Goal: Task Accomplishment & Management: Manage account settings

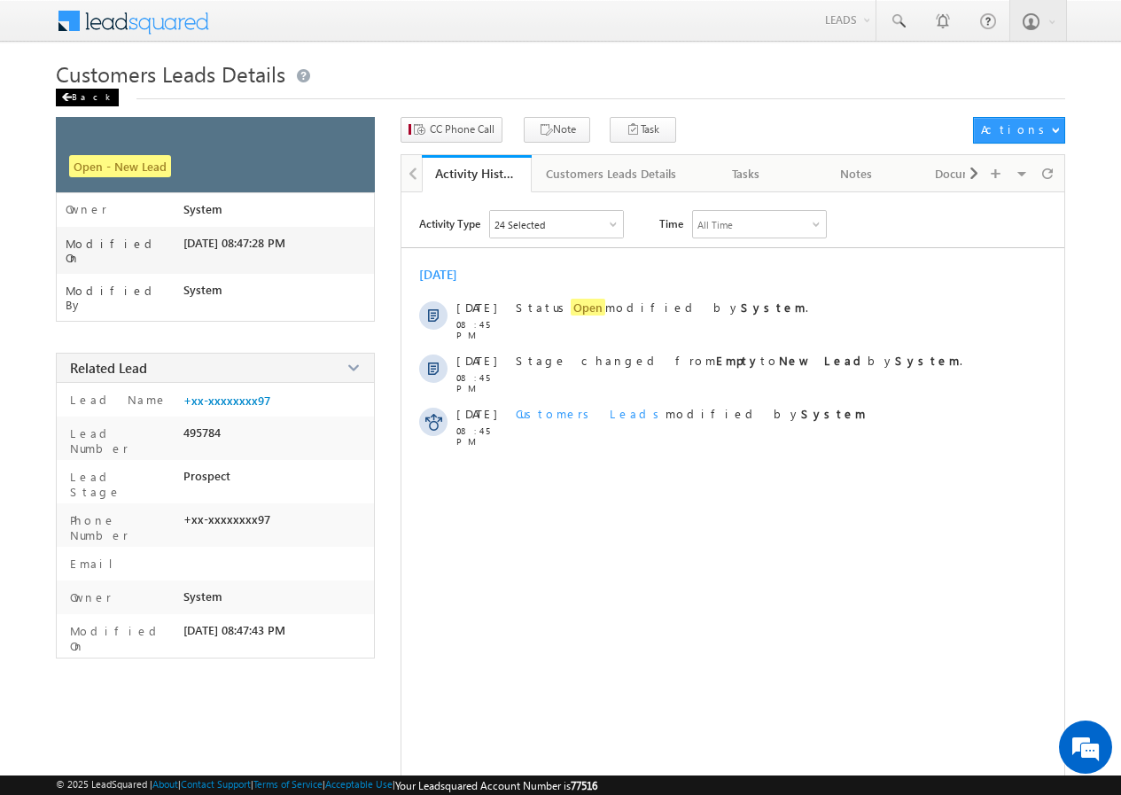
click at [77, 97] on div "Back" at bounding box center [87, 98] width 63 height 18
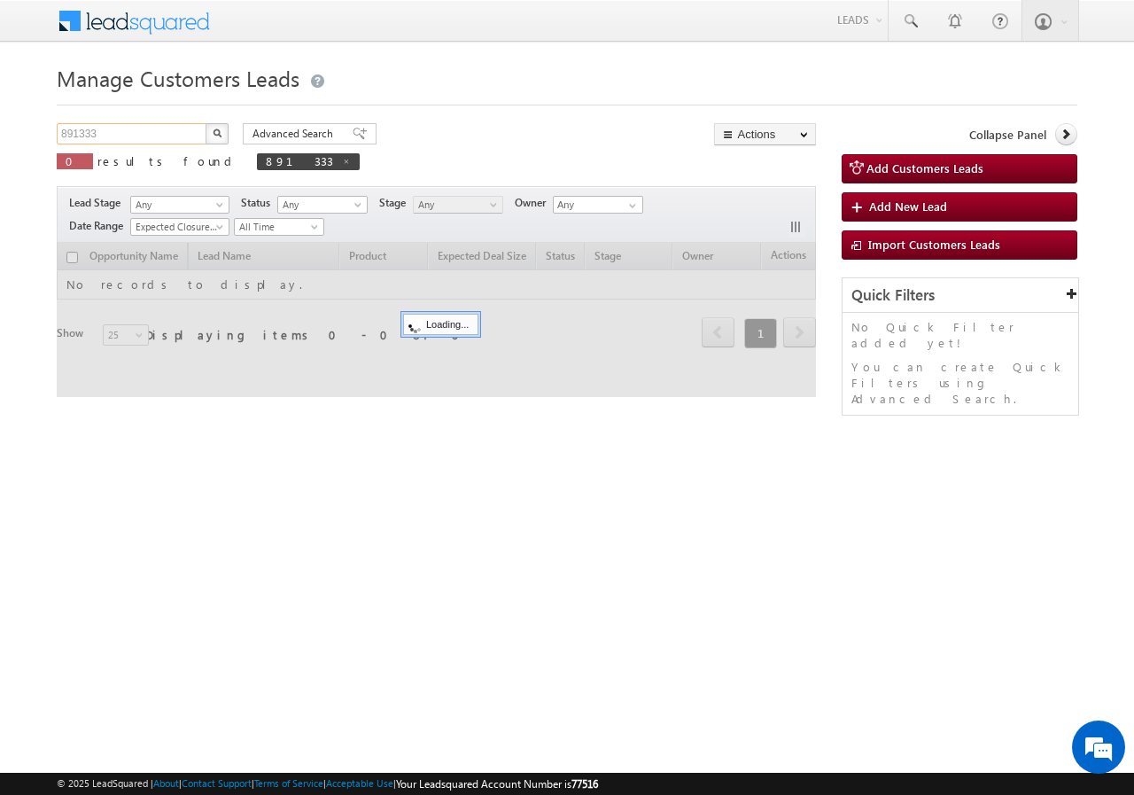
click at [142, 128] on input "891333" at bounding box center [132, 133] width 151 height 21
paste input "4100"
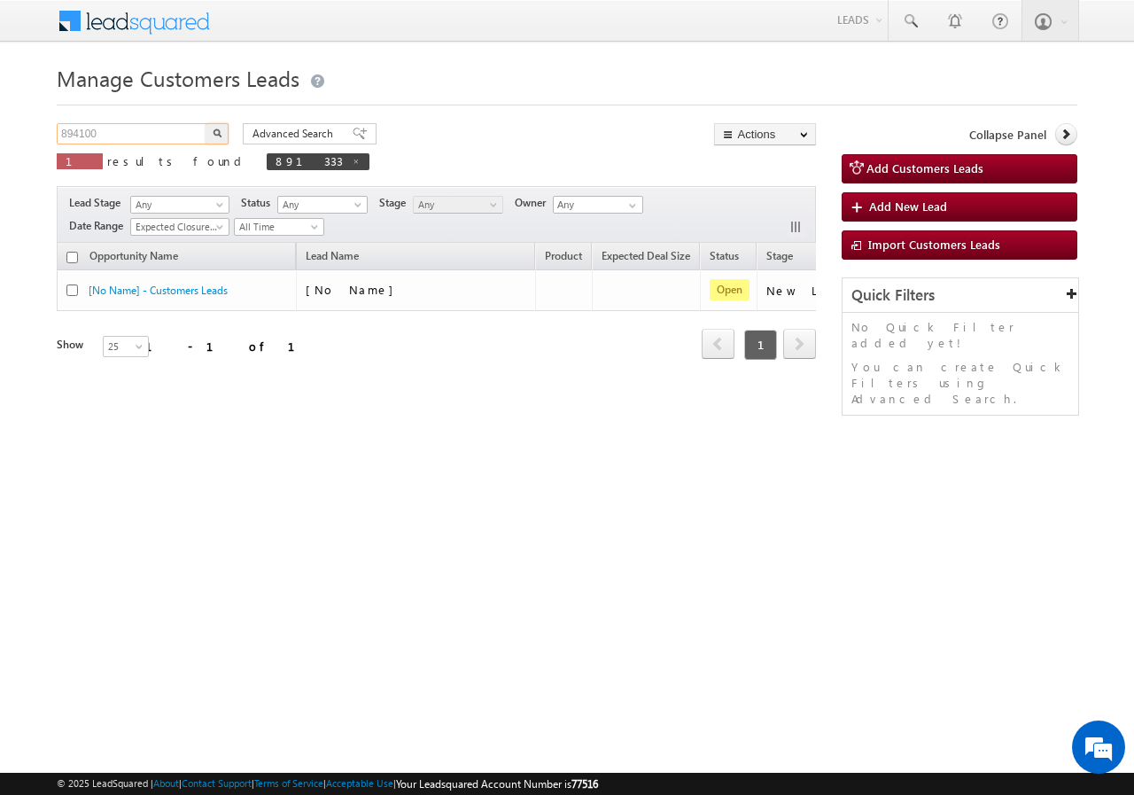
type input "894100"
click at [225, 129] on button "button" at bounding box center [217, 133] width 23 height 21
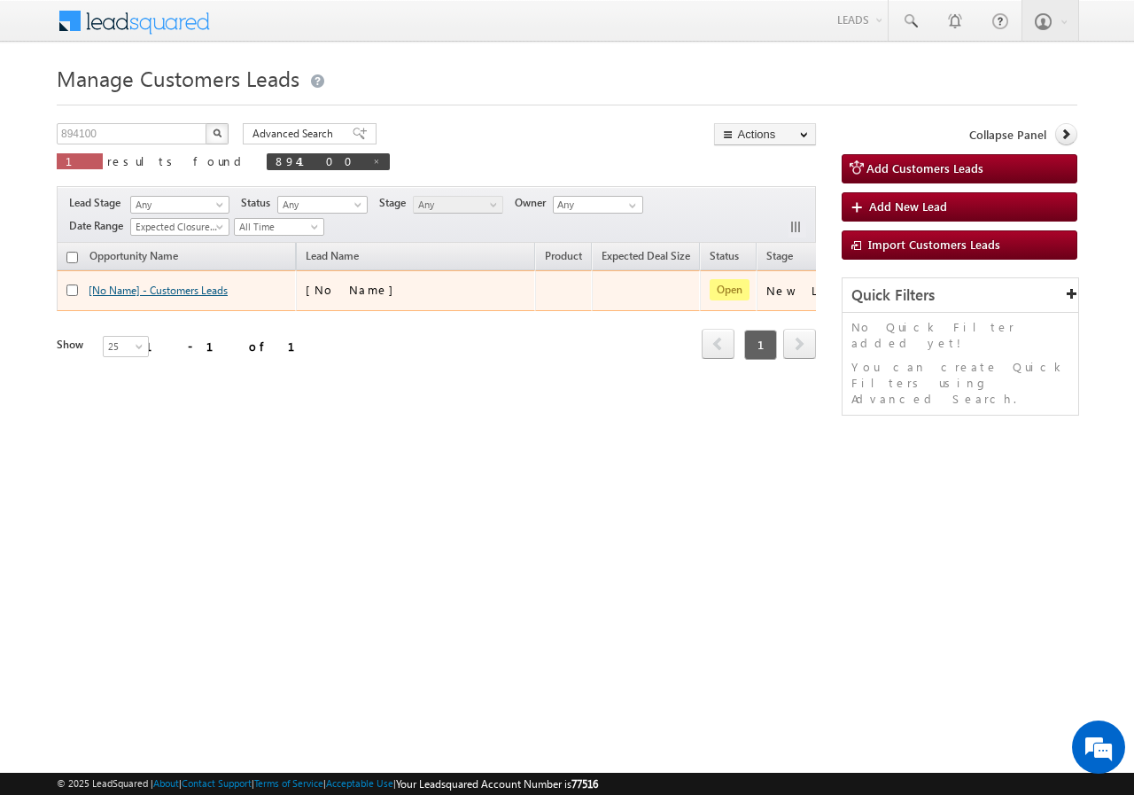
click at [171, 291] on link "[No Name] - Customers Leads" at bounding box center [158, 289] width 139 height 13
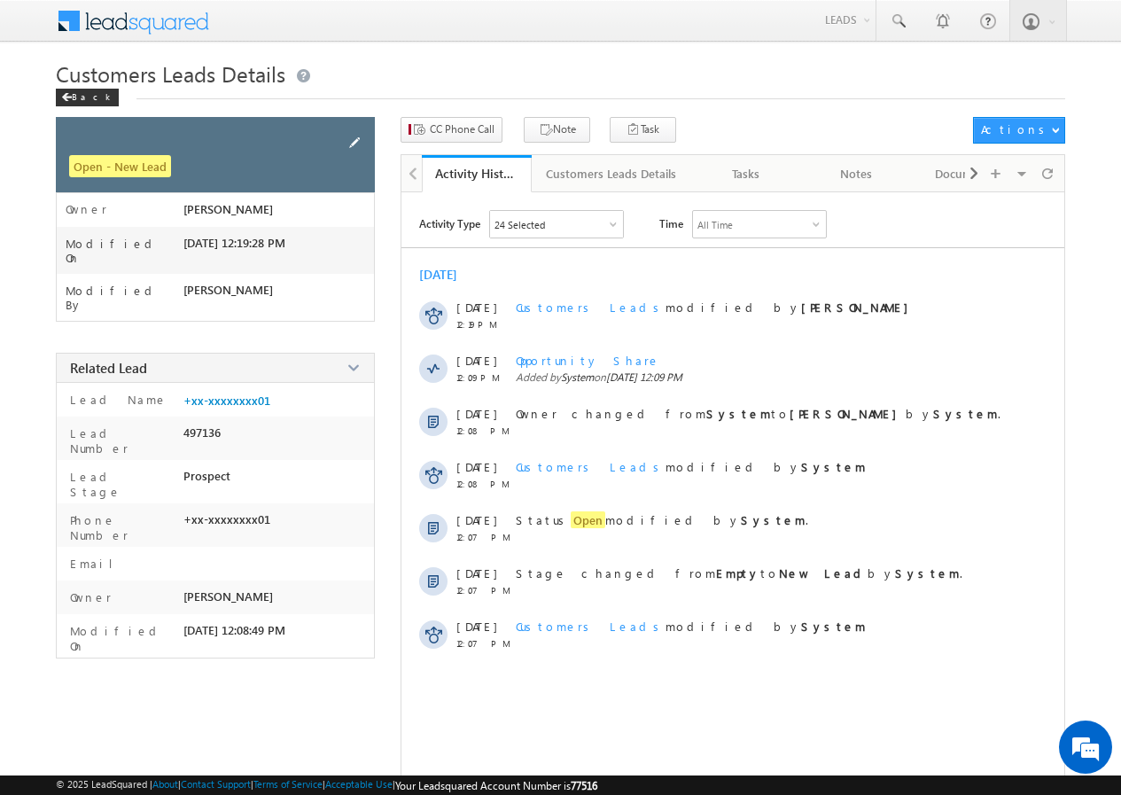
click at [353, 139] on span at bounding box center [354, 142] width 19 height 19
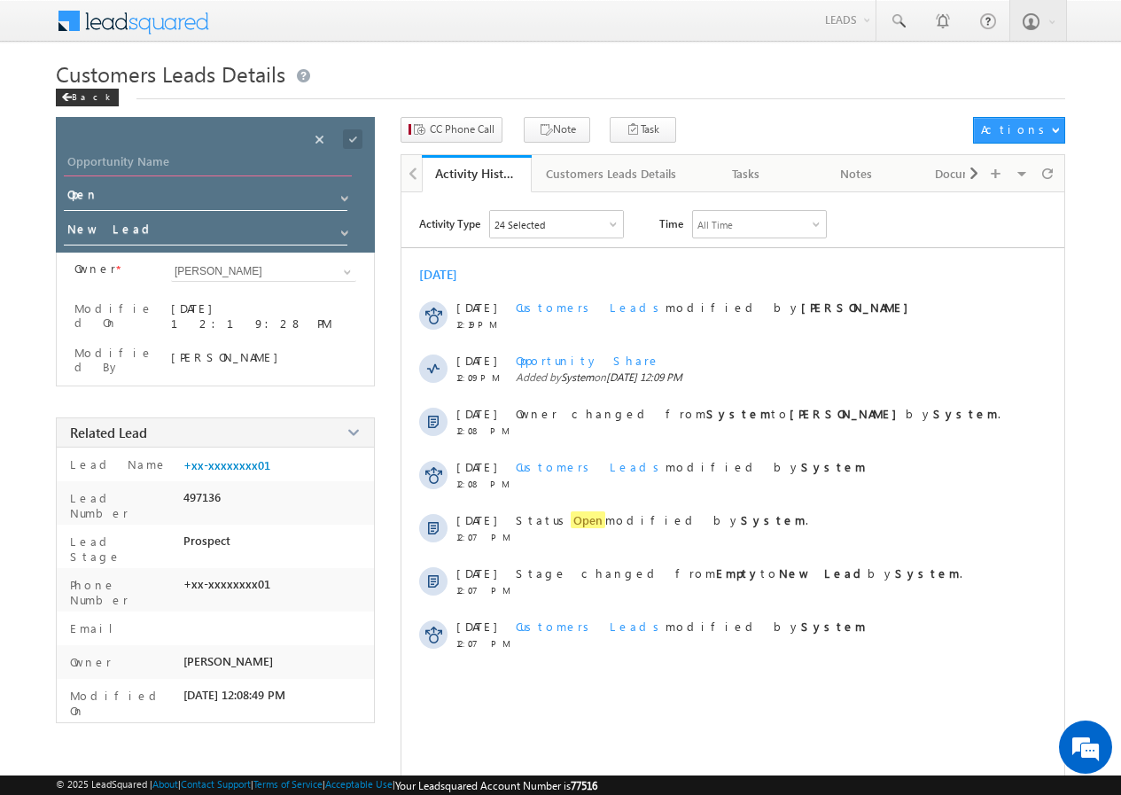
click at [204, 172] on input "Opportunity Name" at bounding box center [208, 163] width 288 height 25
paste input "[PERSON_NAME]"
type input "[PERSON_NAME]"
click at [353, 137] on span at bounding box center [352, 138] width 19 height 19
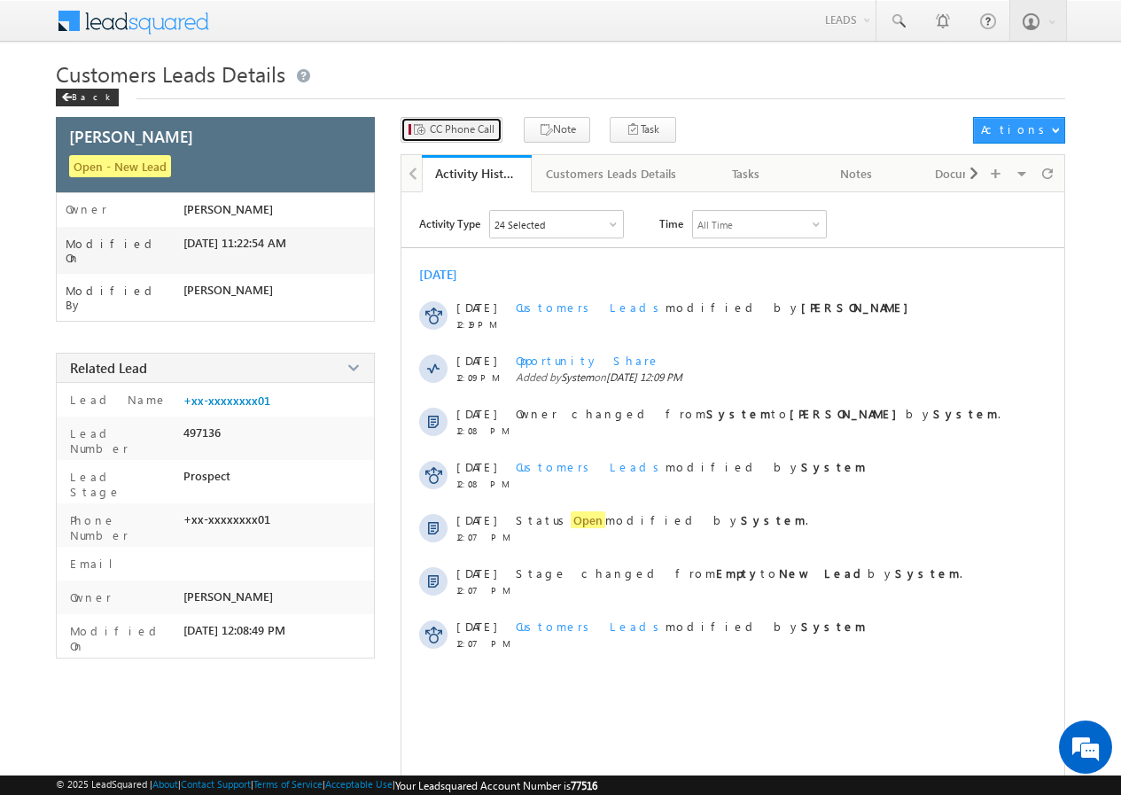
click at [444, 135] on span "CC Phone Call" at bounding box center [462, 129] width 65 height 16
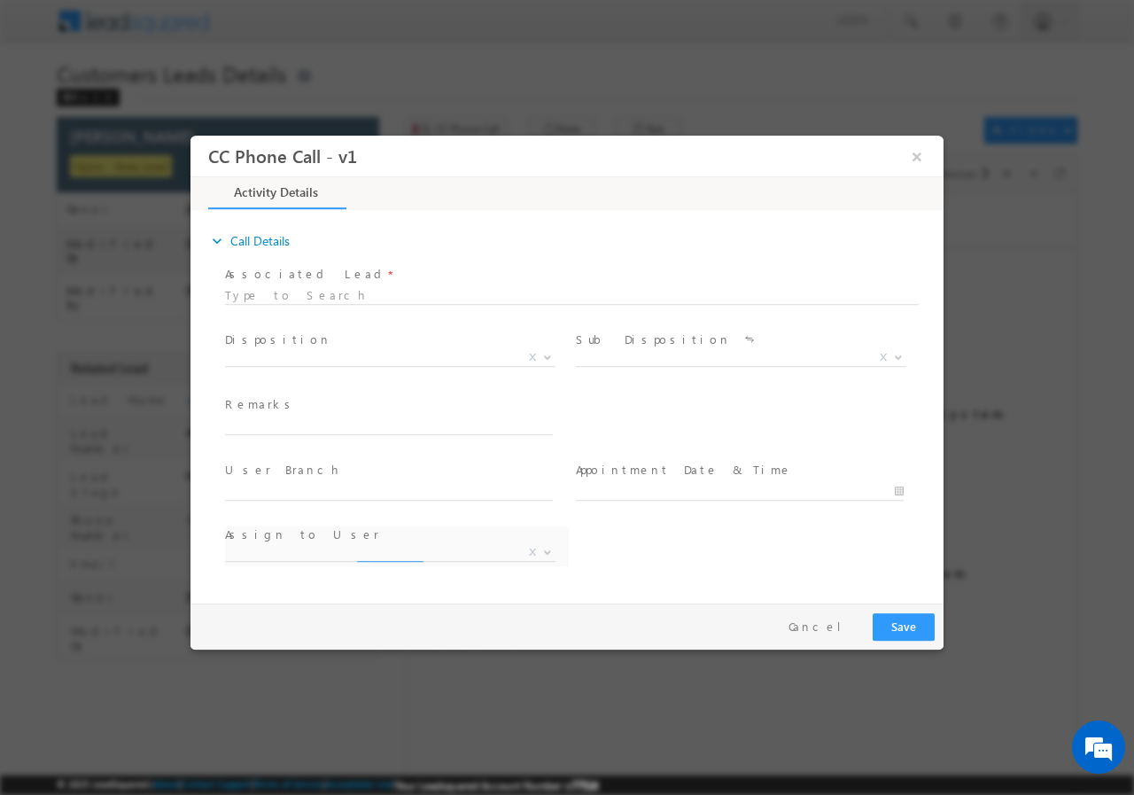
select select "[EMAIL_ADDRESS][DOMAIN_NAME]"
click at [329, 359] on span "X" at bounding box center [390, 357] width 330 height 18
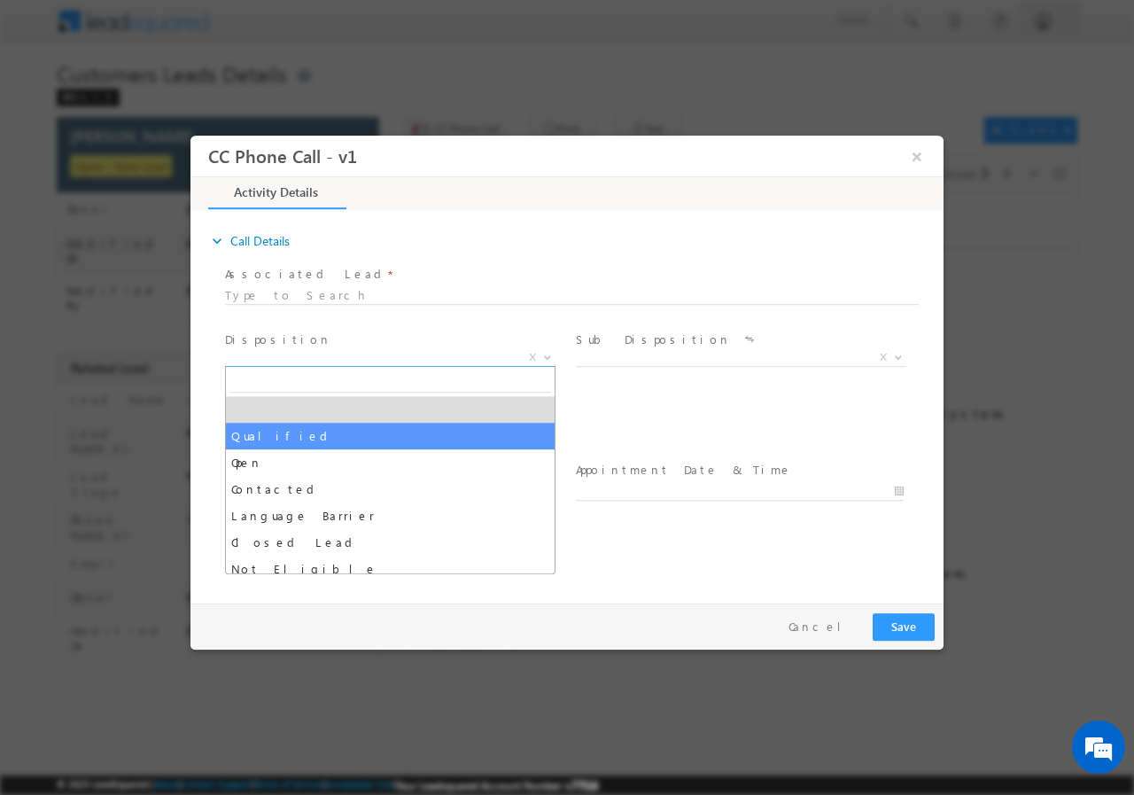
select select "Qualified"
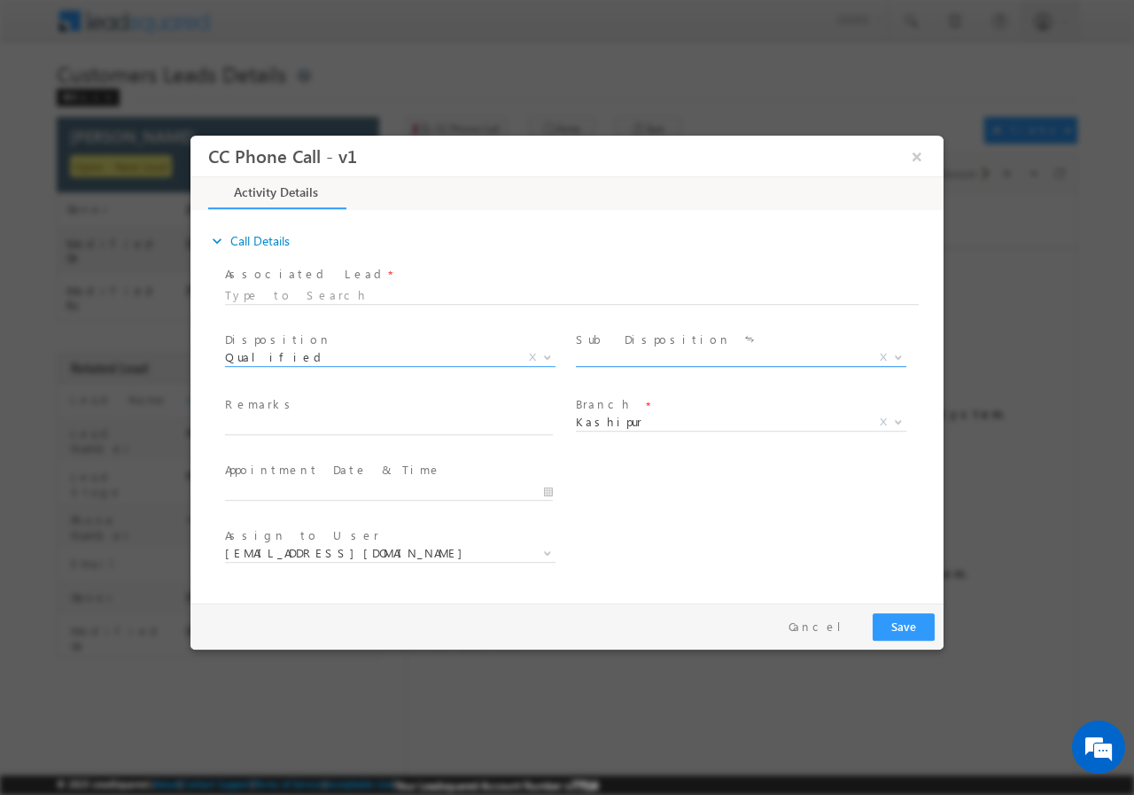
click at [620, 359] on span "X" at bounding box center [741, 357] width 330 height 18
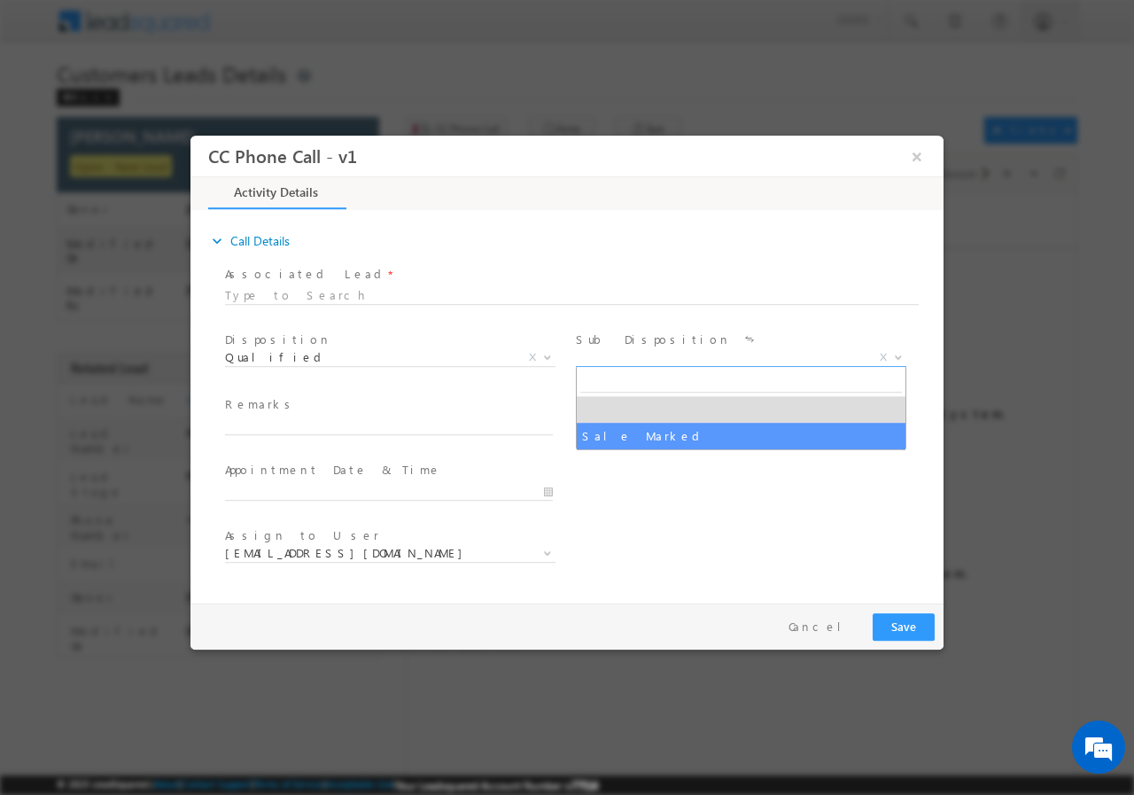
select select "Sale Marked"
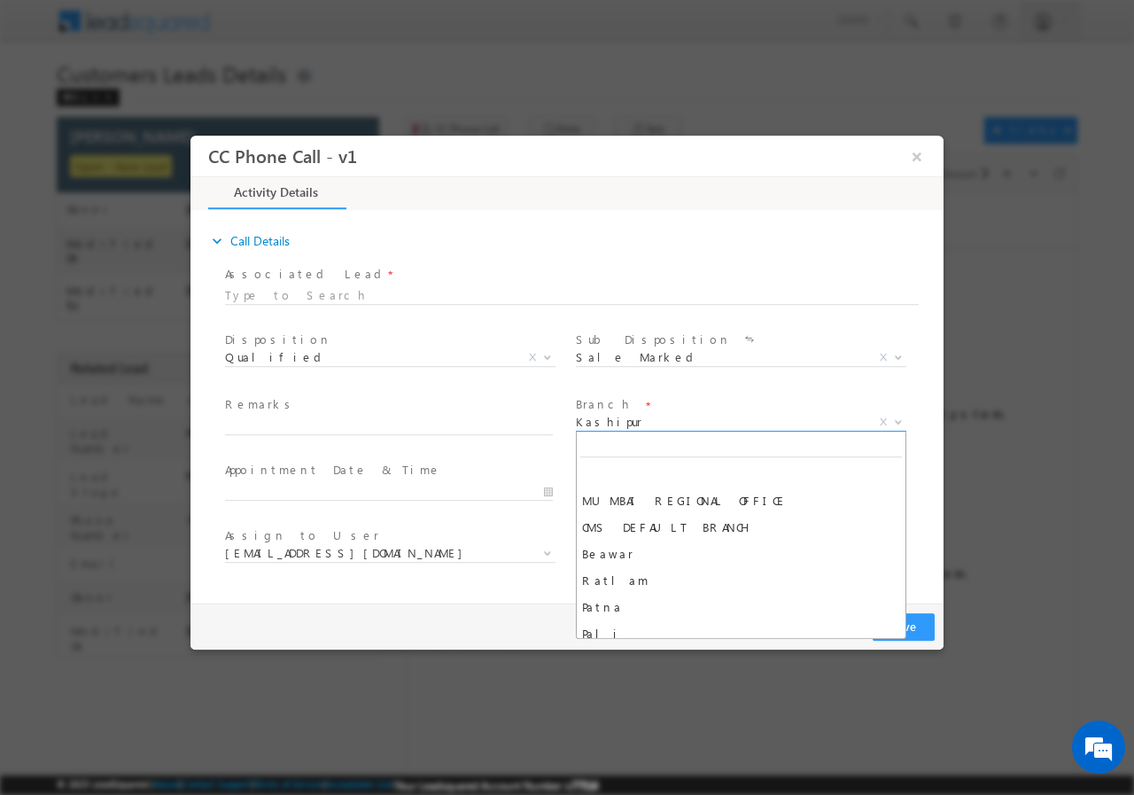
click at [629, 425] on span "Kashipur" at bounding box center [720, 421] width 288 height 16
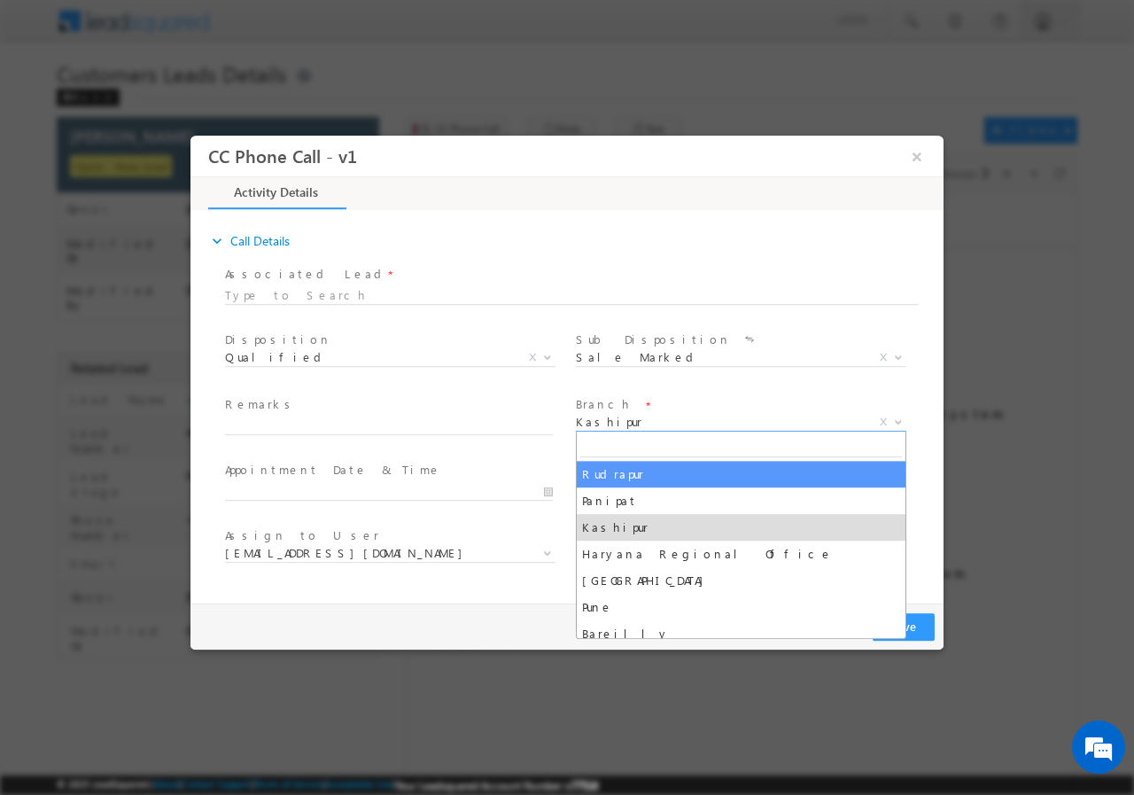
select select "Rudrapur"
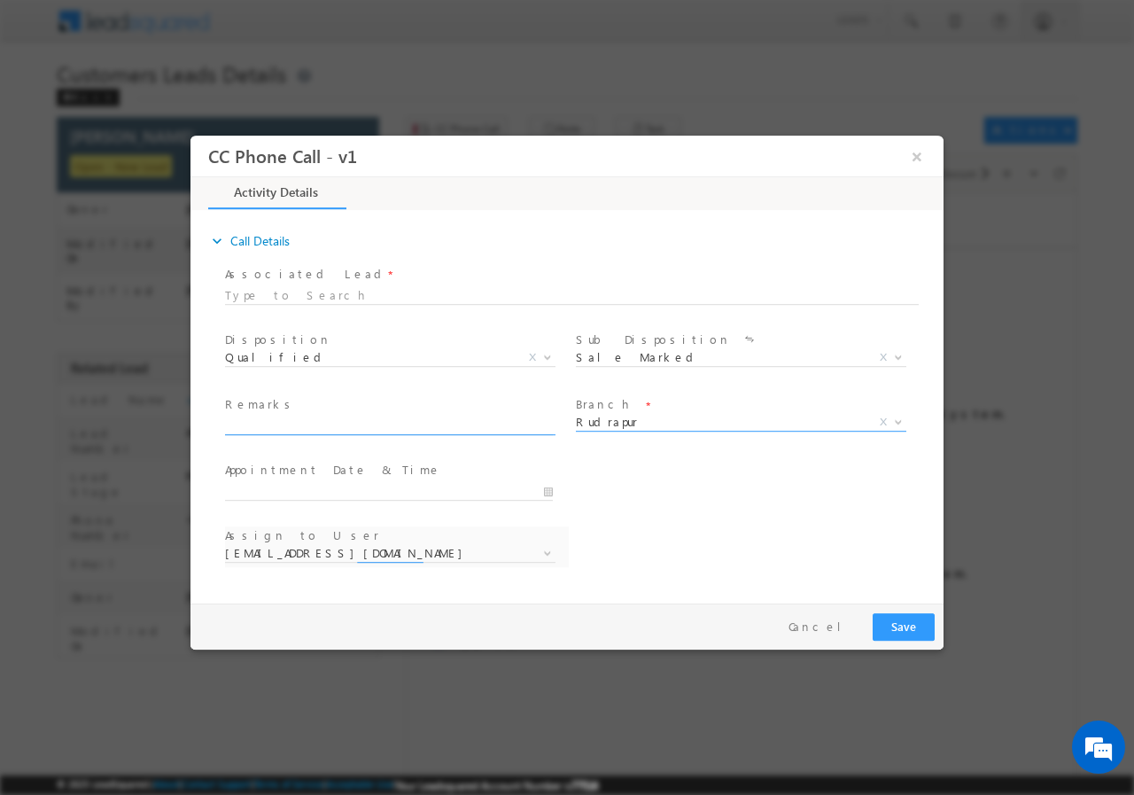
select select "[EMAIL_ADDRESS][DOMAIN_NAME]"
click at [306, 419] on input "text" at bounding box center [389, 425] width 328 height 18
paste input "894100//VB_Interested//[PERSON_NAME]//9758060001//Renovation// loan req-5L// se…"
type input "894100//VB_Interested//[PERSON_NAME]//9758060001//Renovation// loan req-5L// se…"
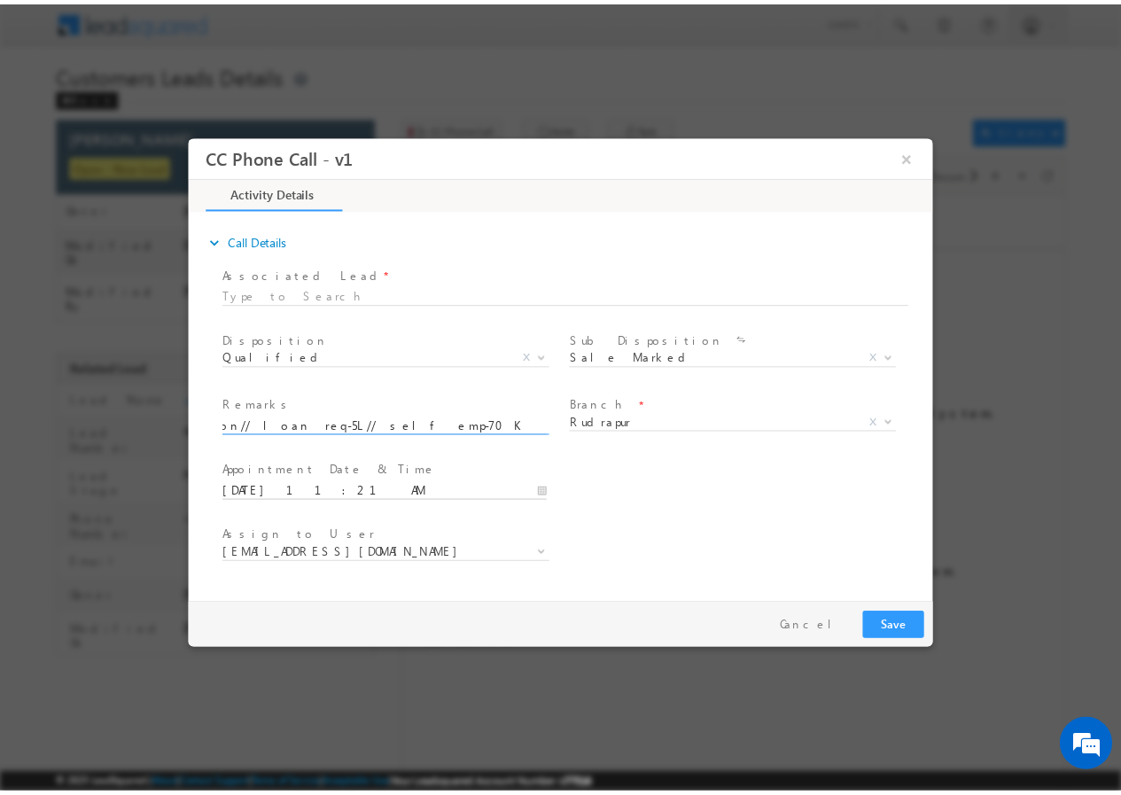
scroll to position [0, 0]
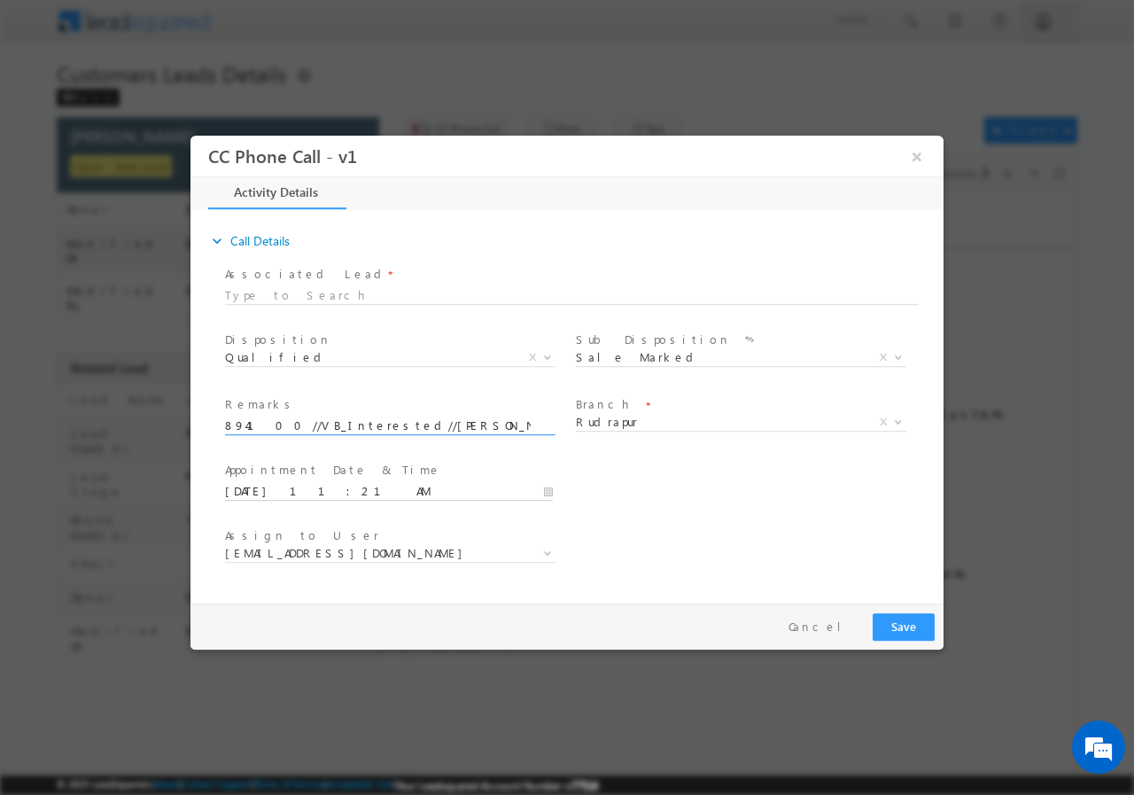
click at [545, 488] on input "[DATE] 11:21 AM" at bounding box center [389, 491] width 328 height 18
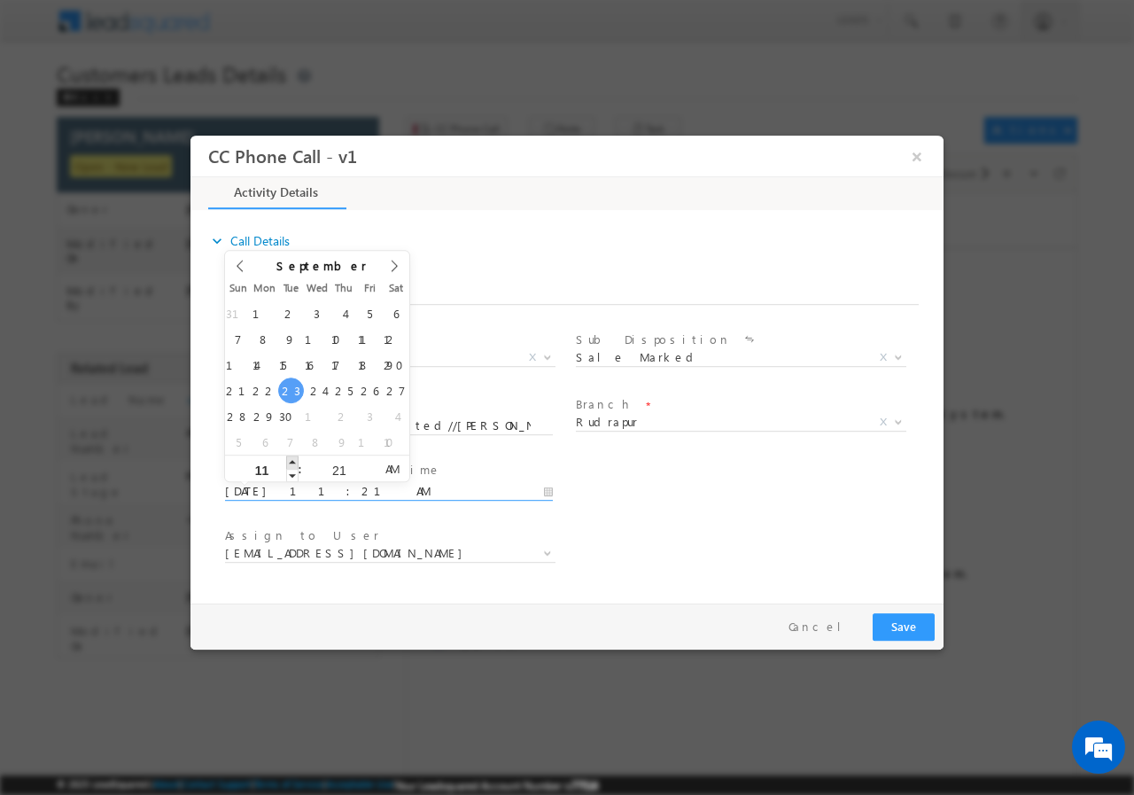
type input "[DATE] 12:21 PM"
type input "12"
click at [291, 461] on span at bounding box center [292, 460] width 12 height 13
type input "[DATE] 1:21 PM"
type input "01"
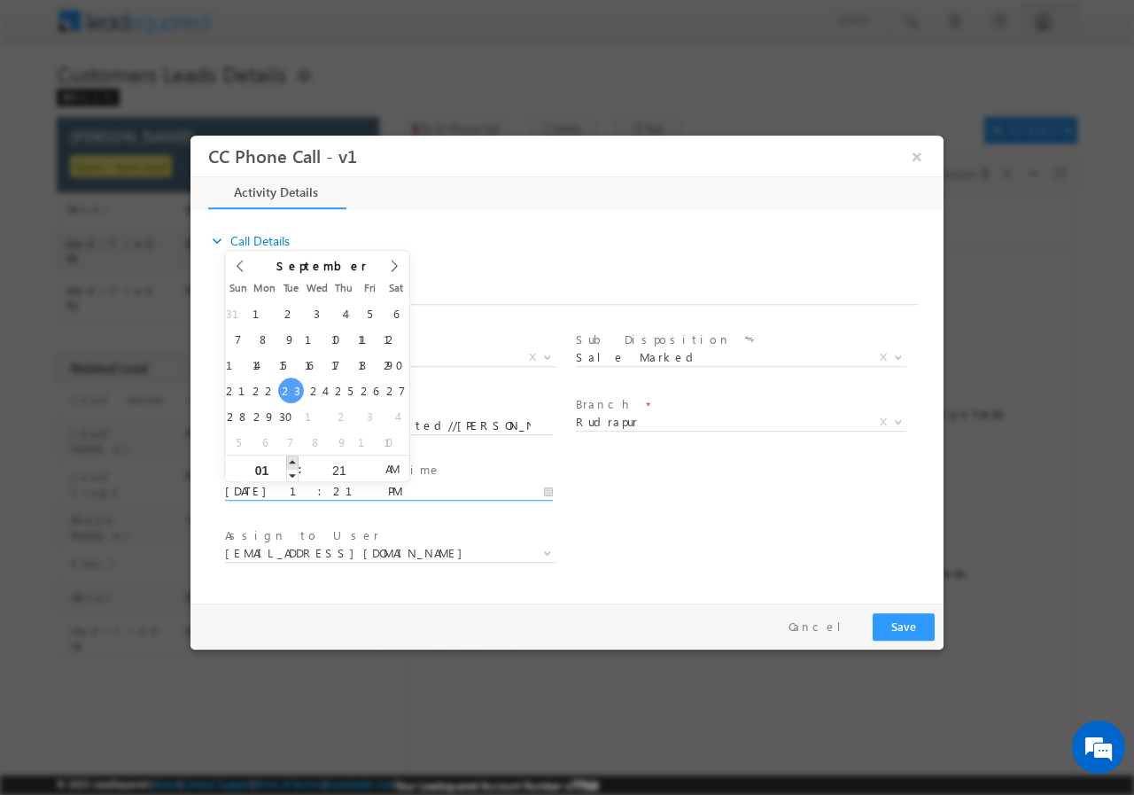
click at [291, 461] on span at bounding box center [292, 460] width 12 height 13
type input "[DATE] 2:21 PM"
type input "02"
click at [291, 461] on span at bounding box center [292, 460] width 12 height 13
click at [340, 466] on input "21" at bounding box center [339, 469] width 74 height 12
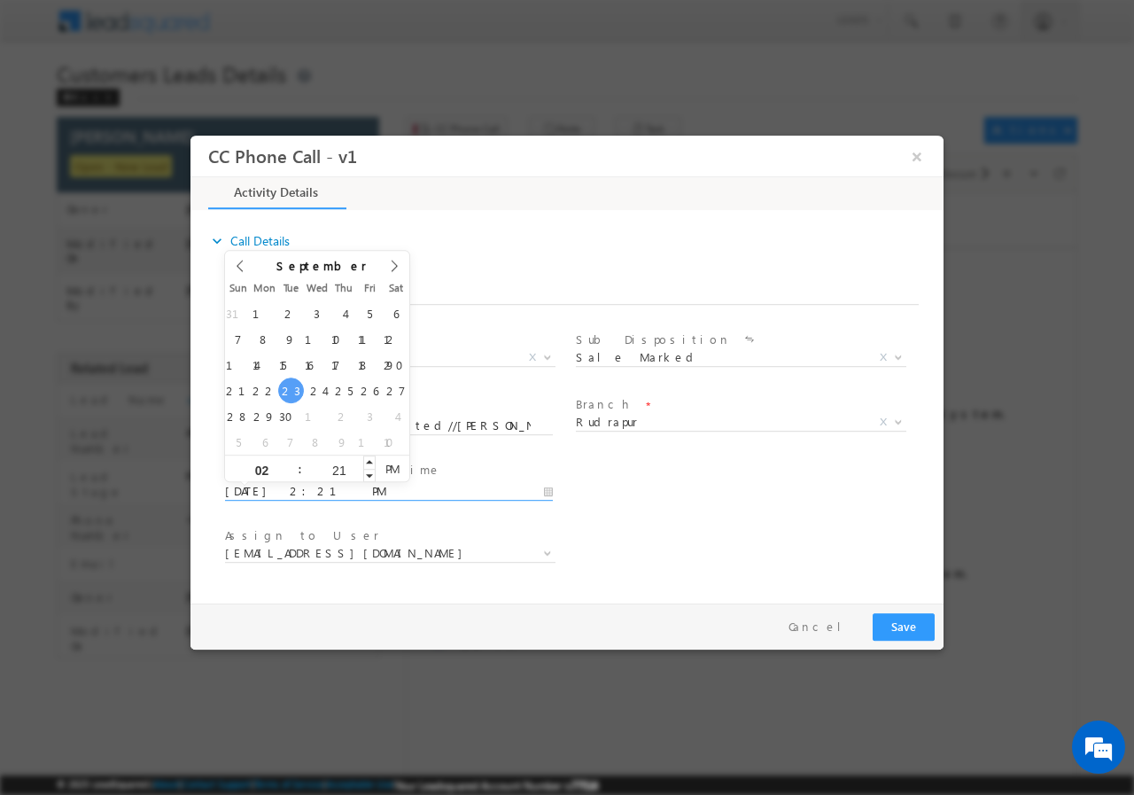
click at [340, 466] on input "21" at bounding box center [339, 469] width 74 height 12
type input "00"
type input "[DATE] 2:00 PM"
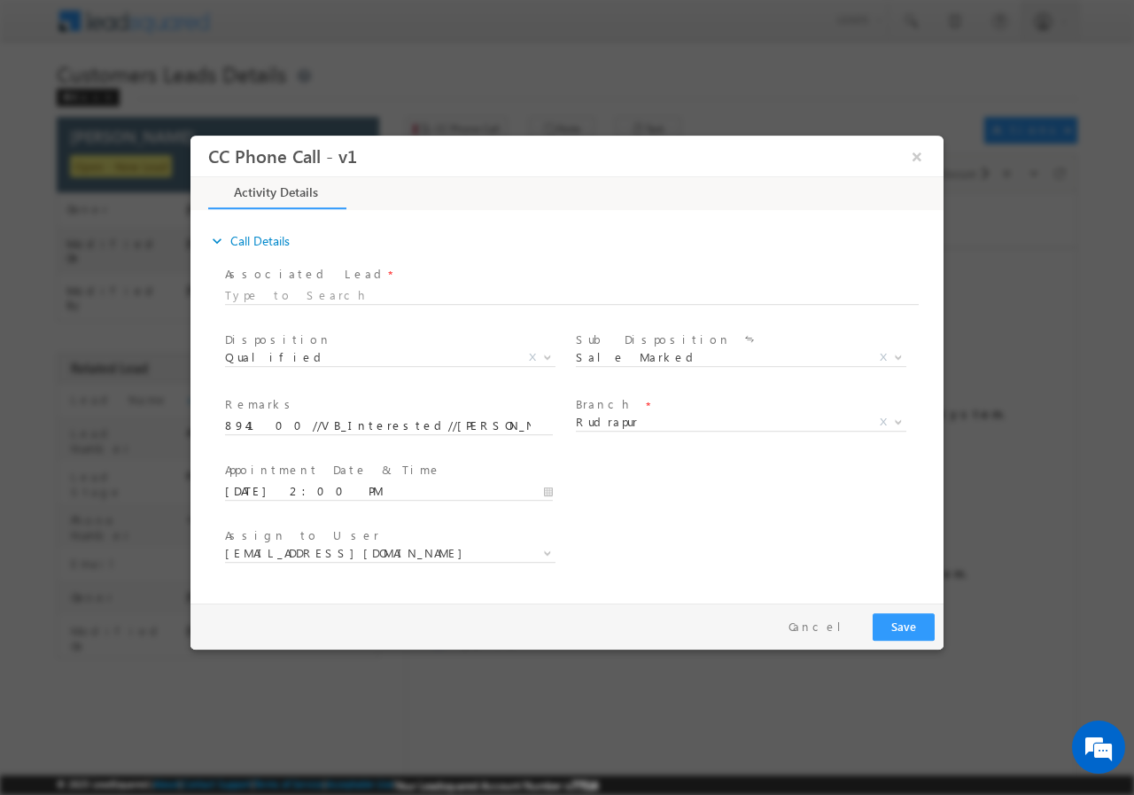
click at [707, 535] on div "Assign to User * [EMAIL_ADDRESS][DOMAIN_NAME] [DOMAIN_NAME][EMAIL_ADDRESS][DOMA…" at bounding box center [582, 555] width 722 height 66
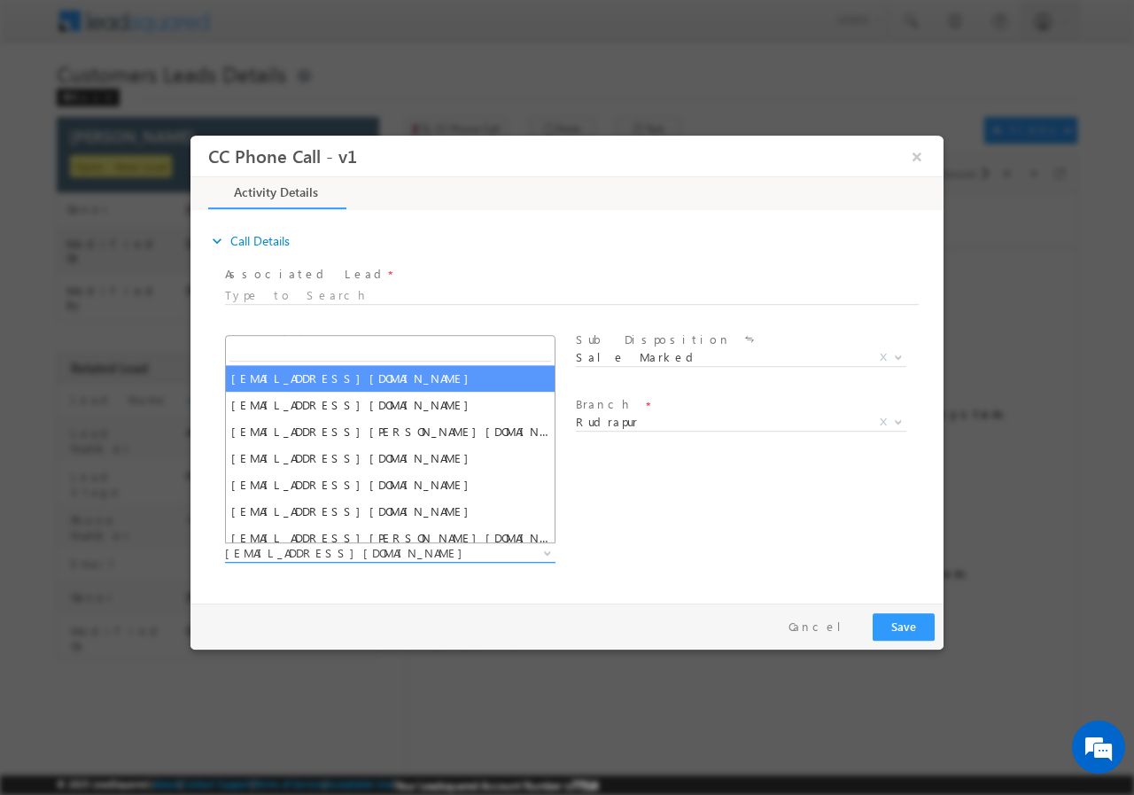
click at [386, 555] on span "[EMAIL_ADDRESS][DOMAIN_NAME]" at bounding box center [369, 552] width 288 height 16
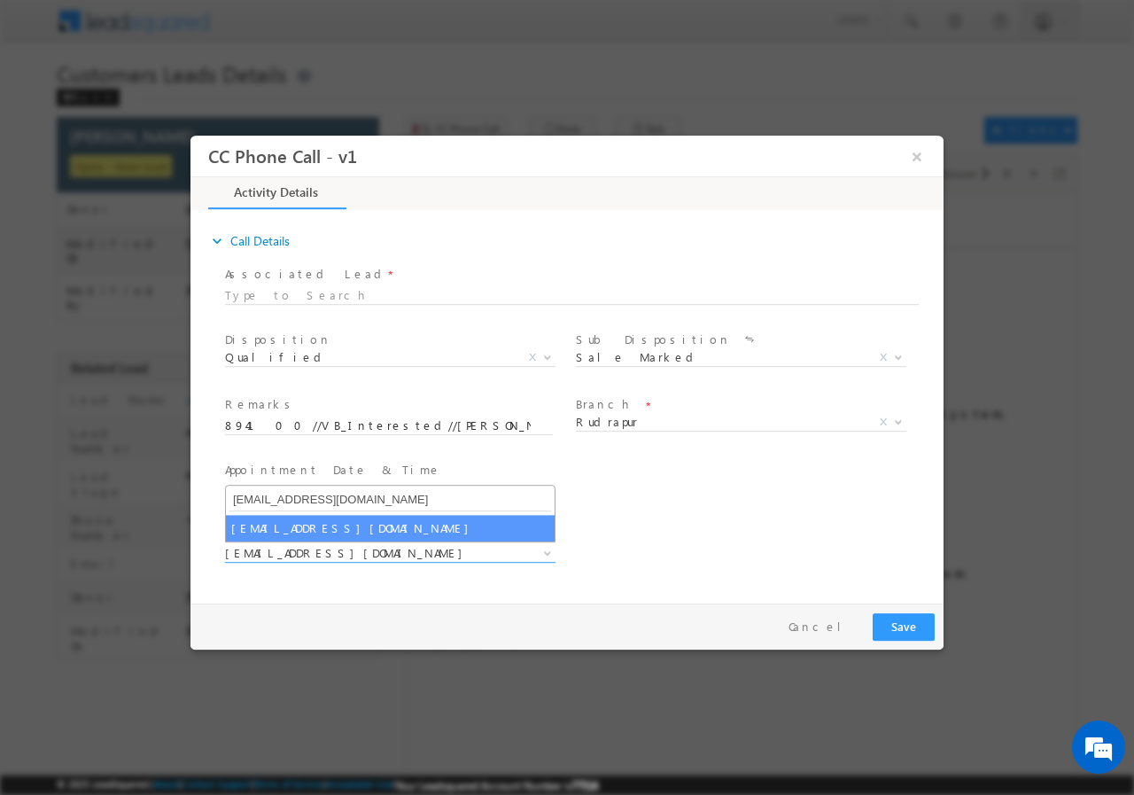
type input "[EMAIL_ADDRESS][DOMAIN_NAME]"
select select "[EMAIL_ADDRESS][DOMAIN_NAME]"
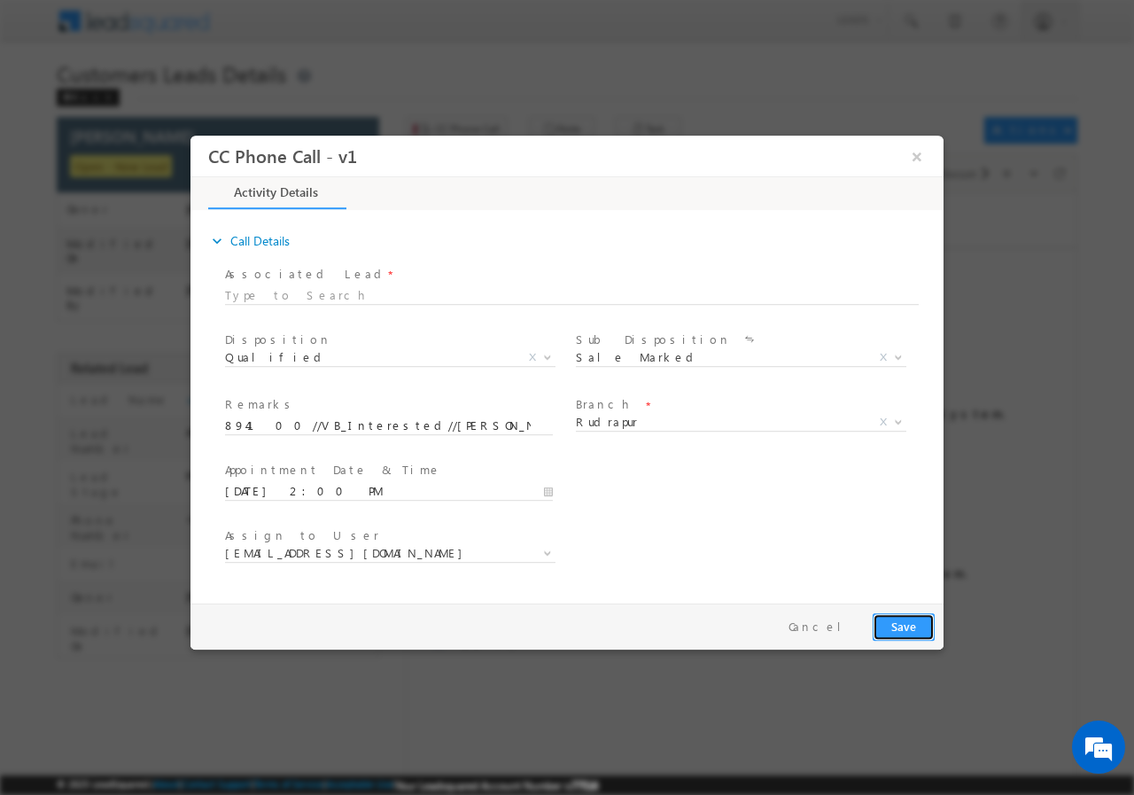
click at [917, 620] on button "Save" at bounding box center [904, 625] width 62 height 27
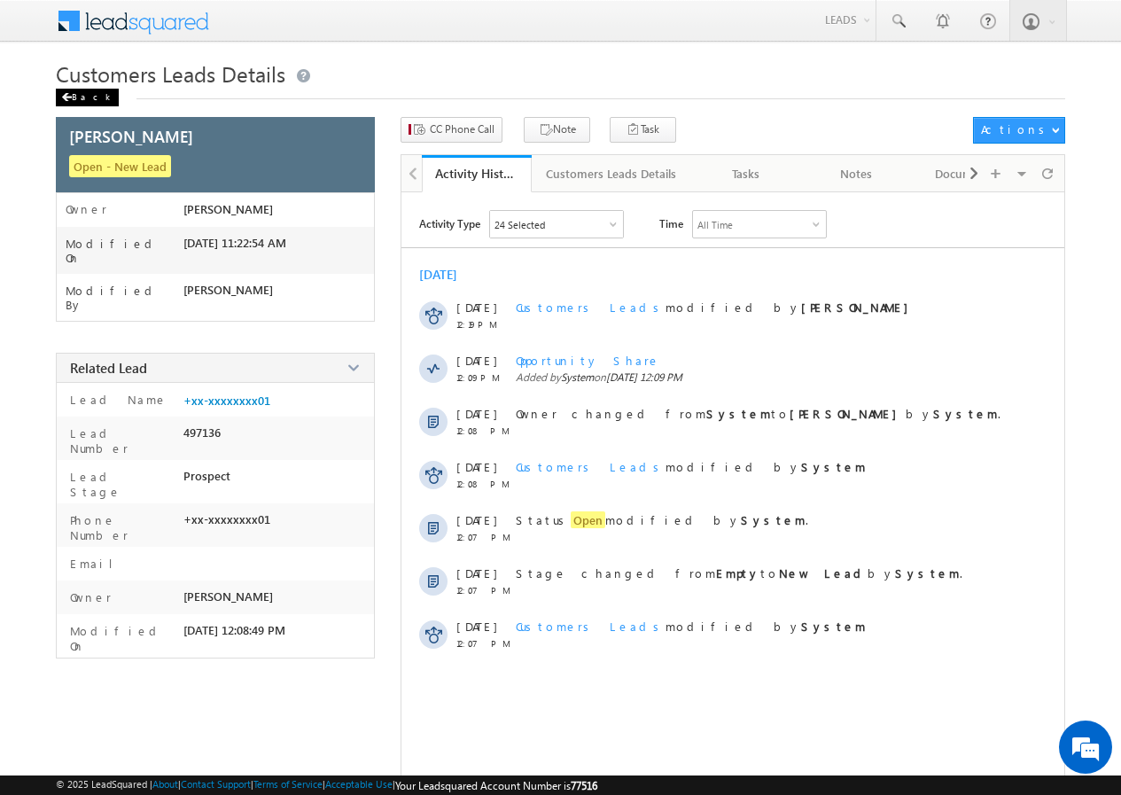
click at [75, 99] on div "Back" at bounding box center [87, 98] width 63 height 18
